Goal: Find specific page/section: Find specific page/section

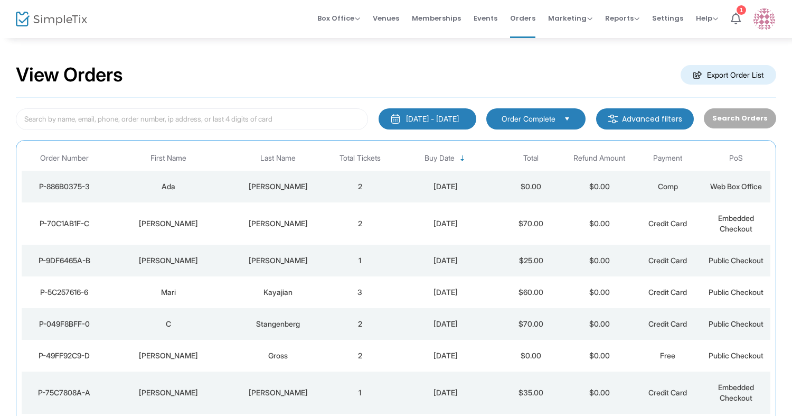
click at [242, 195] on td "[PERSON_NAME]" at bounding box center [278, 187] width 96 height 32
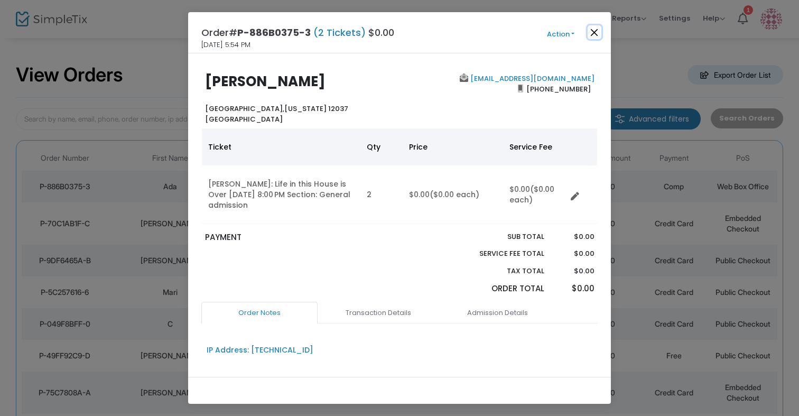
click at [593, 29] on button "Close" at bounding box center [594, 32] width 14 height 14
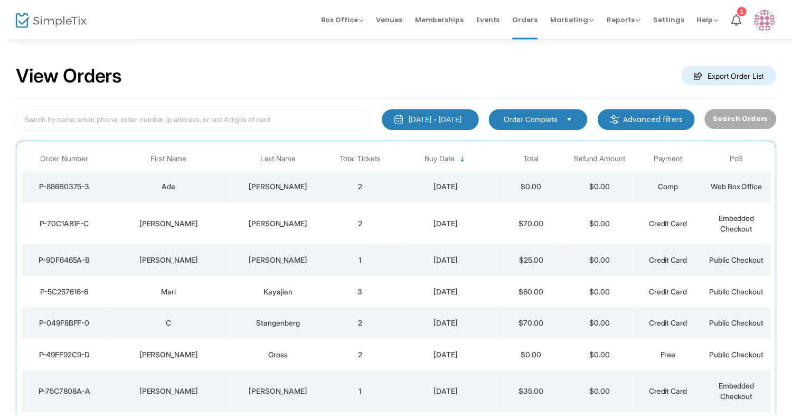
scroll to position [30, 0]
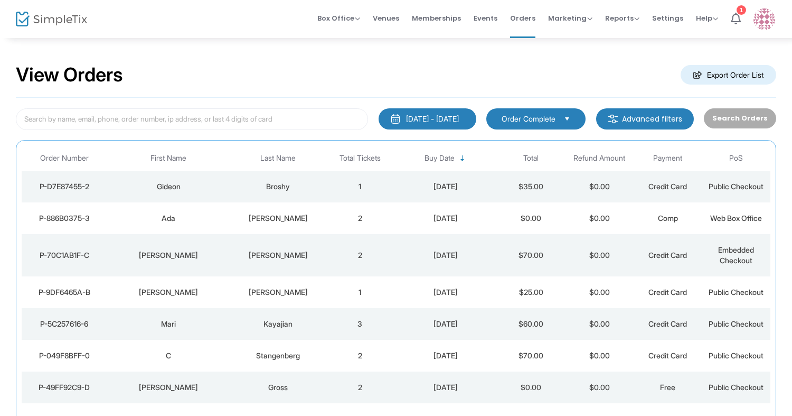
click at [232, 194] on td "Broshy" at bounding box center [278, 187] width 96 height 32
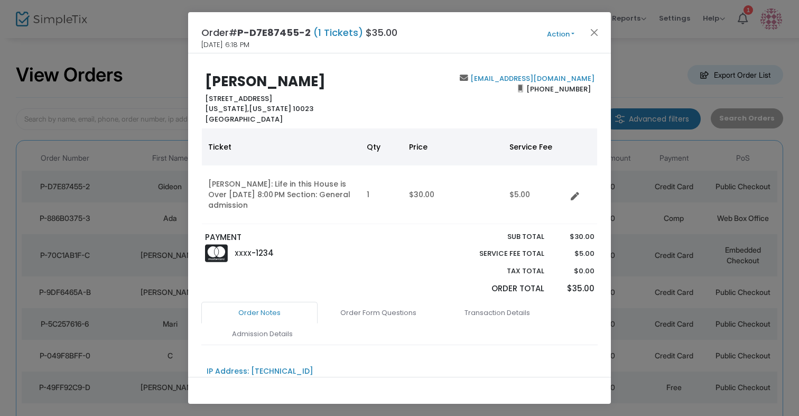
click at [263, 82] on b "[PERSON_NAME]" at bounding box center [265, 81] width 120 height 19
click at [263, 82] on b "Gideon Broshy" at bounding box center [265, 81] width 120 height 19
copy b "Gideon Broshy"
click at [591, 27] on button "Close" at bounding box center [594, 32] width 14 height 14
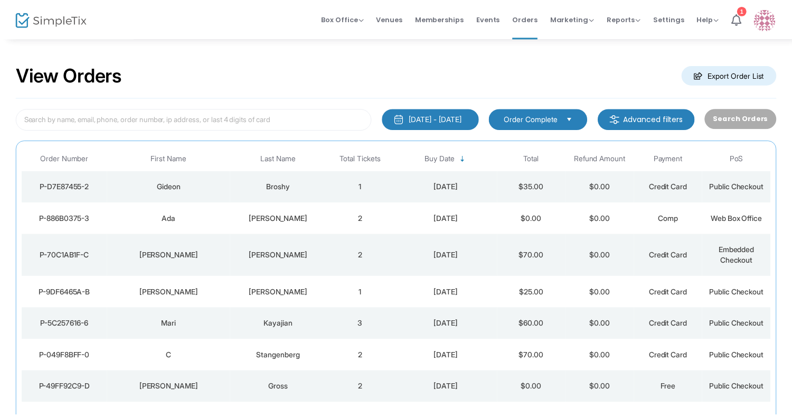
scroll to position [30, 0]
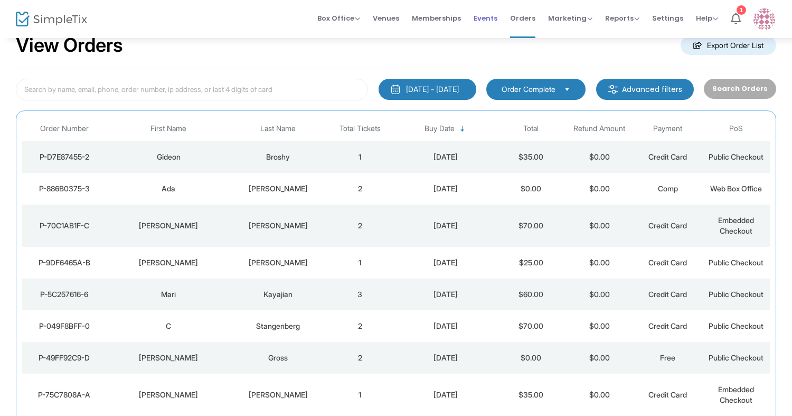
click at [490, 15] on span "Events" at bounding box center [486, 18] width 24 height 27
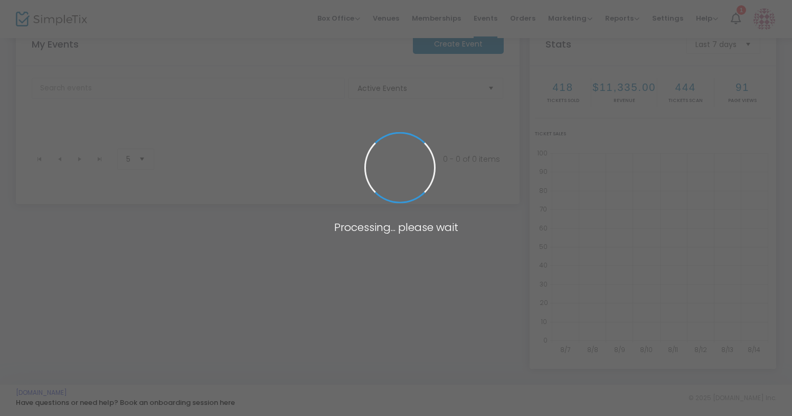
scroll to position [177, 0]
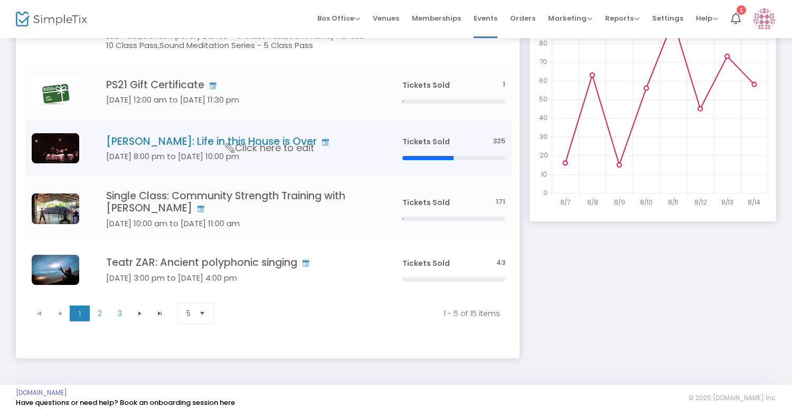
click at [157, 146] on h4 "Samantha Shay: Life in this House is Over" at bounding box center [238, 141] width 265 height 12
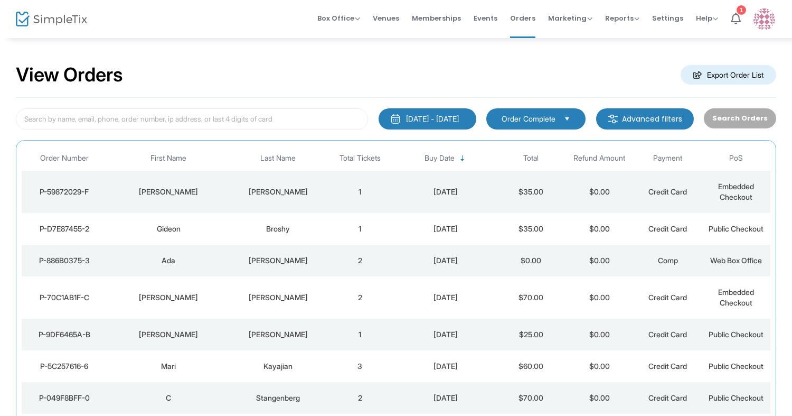
click at [226, 196] on div "GWYN" at bounding box center [169, 191] width 118 height 11
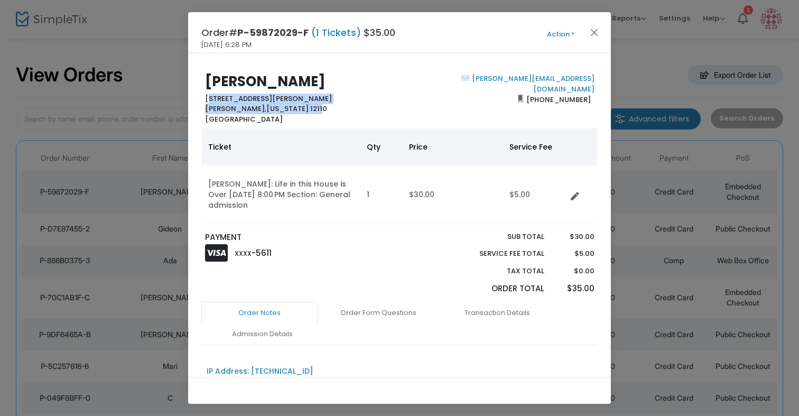
drag, startPoint x: 205, startPoint y: 95, endPoint x: 295, endPoint y: 109, distance: 91.3
click at [295, 109] on div "GWYN TRASK 28 Hoffman Drive Latham, New York 12110 United States" at bounding box center [300, 98] width 200 height 51
copy b "28 Hoffman Drive Latham, New York 12110"
